Goal: Information Seeking & Learning: Learn about a topic

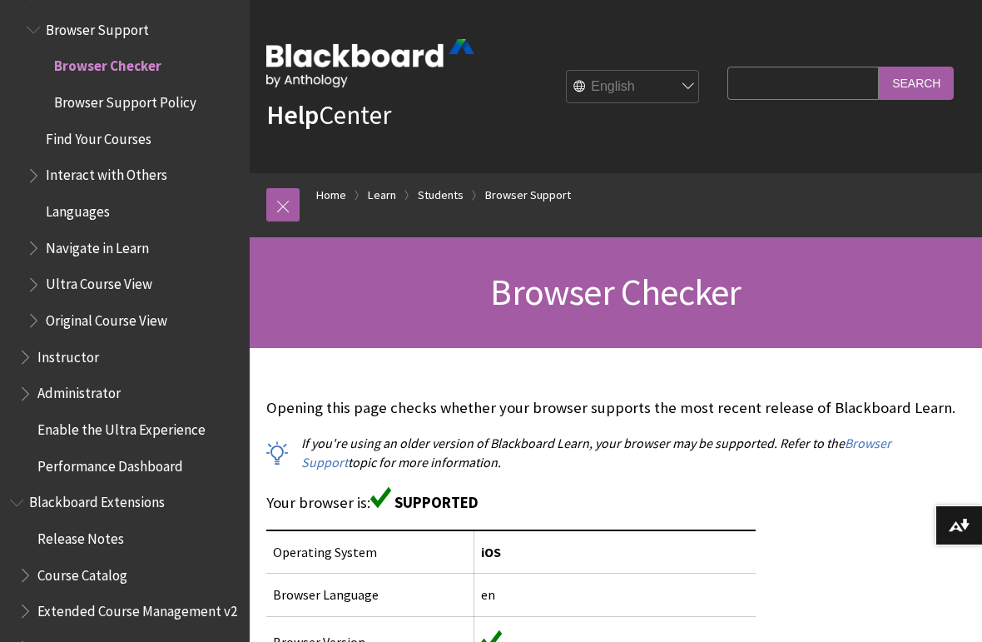
click at [156, 88] on span "Browser Support Policy" at bounding box center [125, 99] width 142 height 22
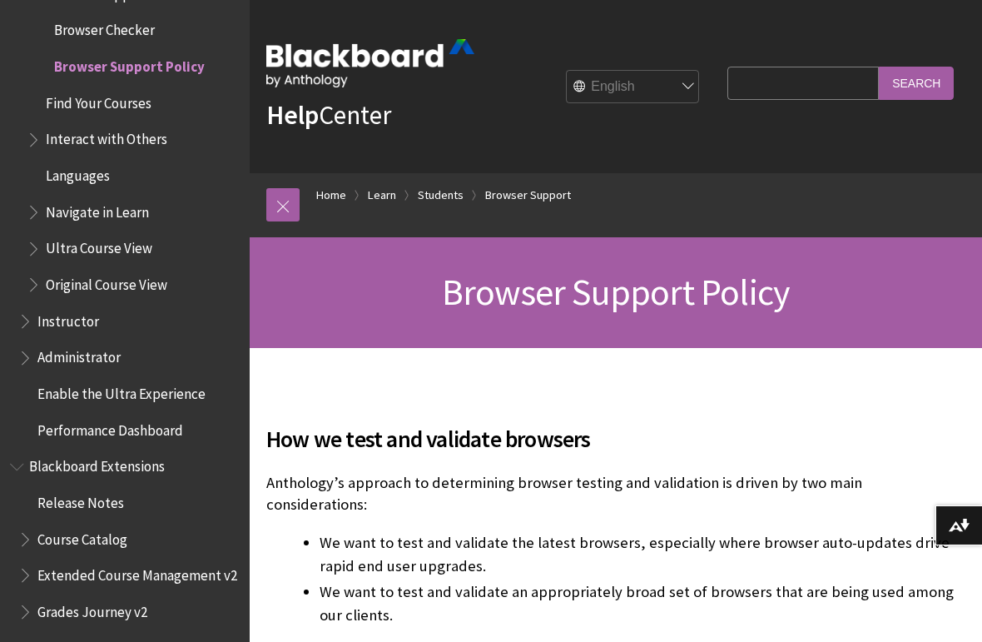
click at [123, 89] on span "Find Your Courses" at bounding box center [99, 100] width 106 height 22
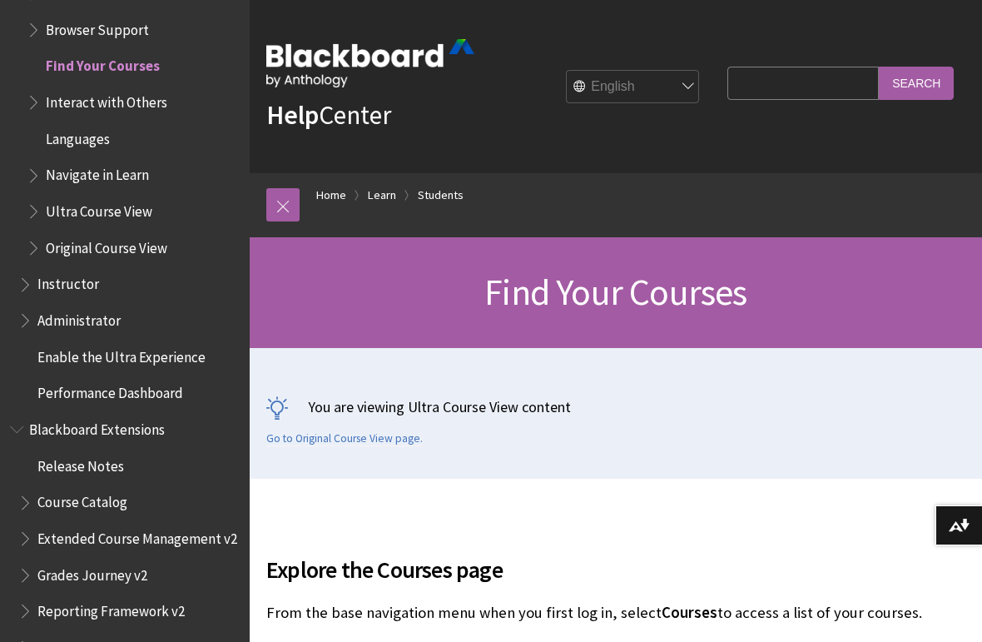
click at [144, 88] on span "Interact with Others" at bounding box center [107, 99] width 122 height 22
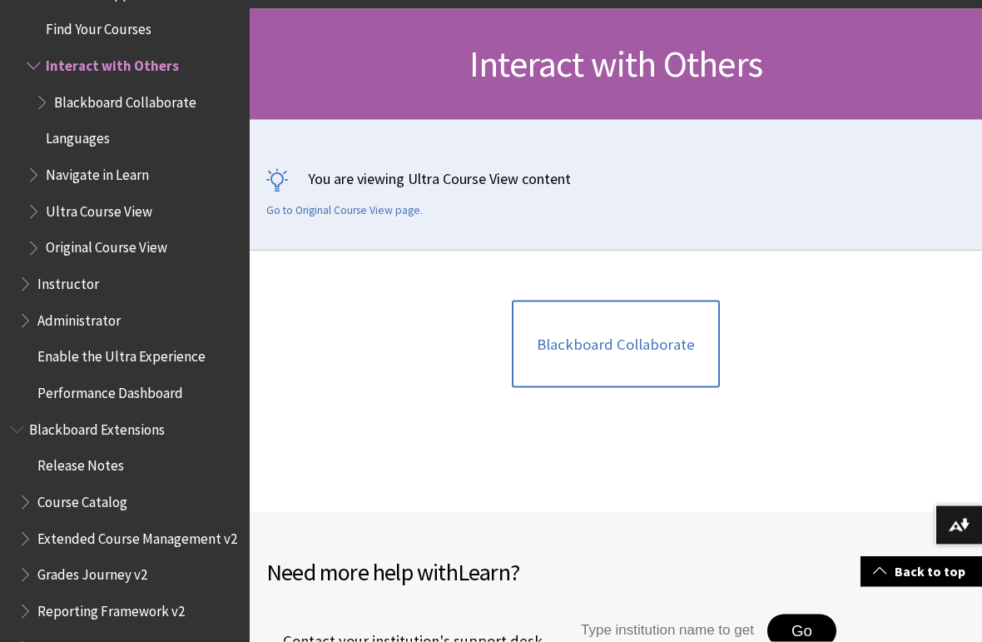
scroll to position [224, 0]
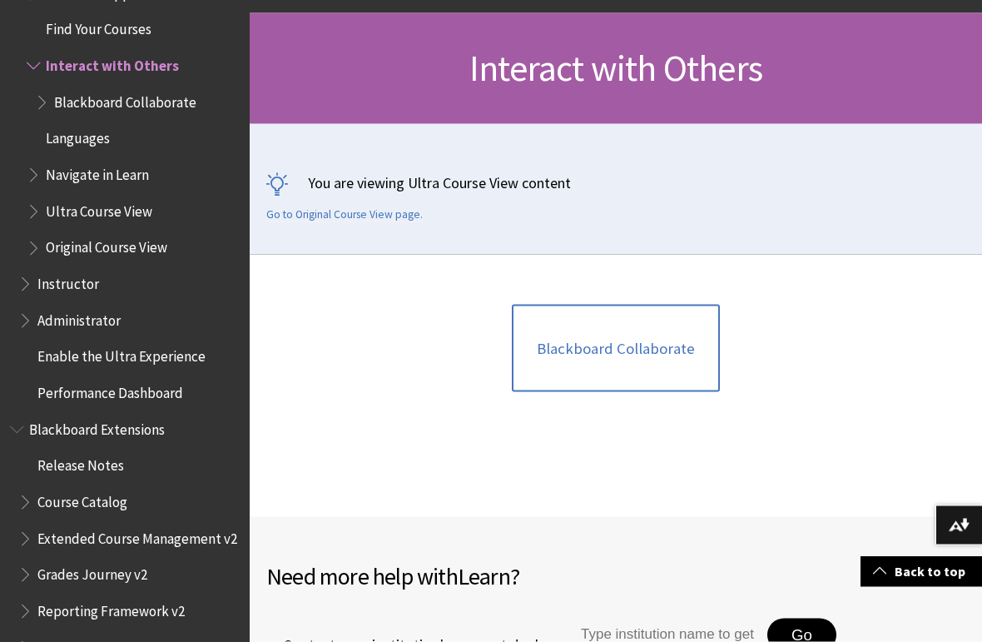
click at [138, 89] on span "Blackboard Collaborate" at bounding box center [125, 100] width 142 height 22
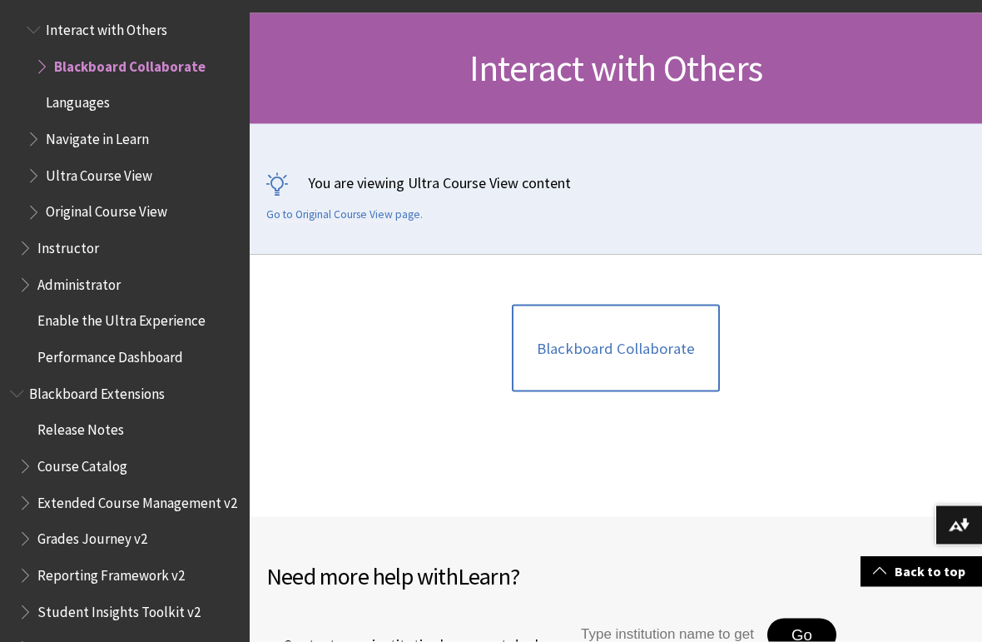
scroll to position [1832, 0]
